Goal: Information Seeking & Learning: Learn about a topic

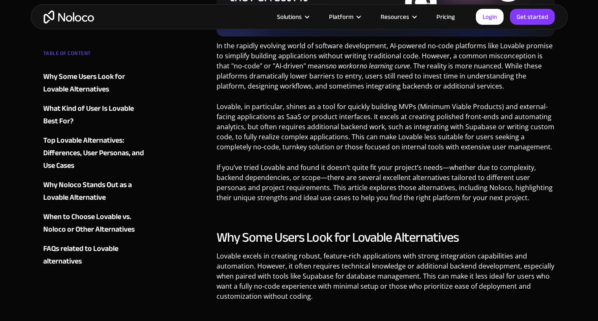
scroll to position [496, 0]
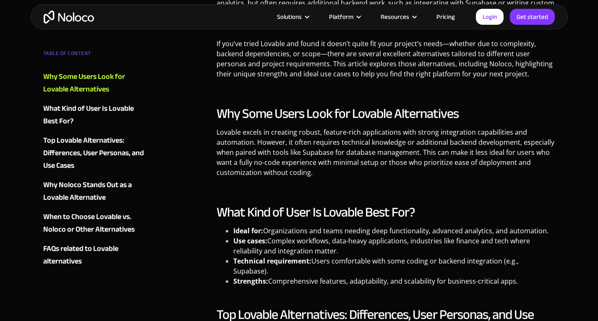
drag, startPoint x: 449, startPoint y: 17, endPoint x: 444, endPoint y: 40, distance: 23.5
click at [449, 18] on link "Pricing" at bounding box center [445, 16] width 39 height 11
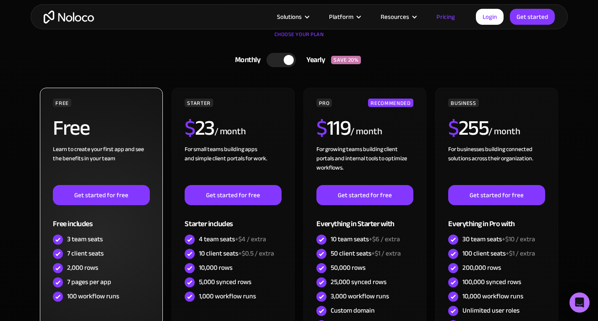
scroll to position [252, 0]
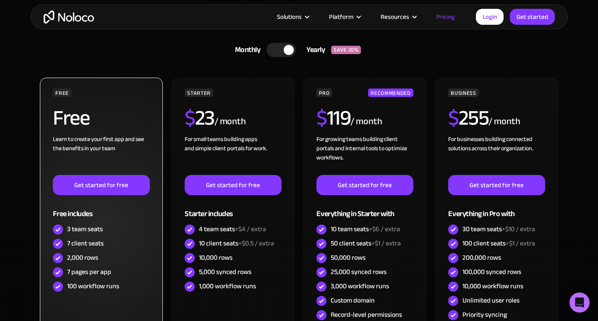
click at [110, 139] on div "Learn to create your first app and see the benefits in your team ‍" at bounding box center [101, 155] width 97 height 40
click at [117, 156] on div "Learn to create your first app and see the benefits in your team ‍" at bounding box center [101, 155] width 97 height 40
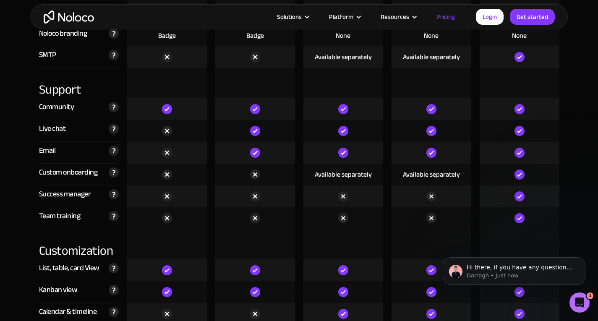
scroll to position [2309, 0]
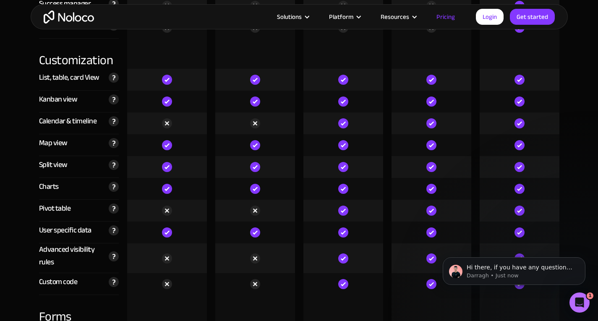
click at [81, 18] on img "home" at bounding box center [69, 16] width 50 height 13
